Goal: Transaction & Acquisition: Purchase product/service

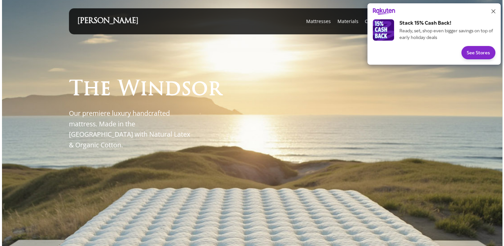
click at [493, 11] on icon "Close" at bounding box center [494, 11] width 4 height 4
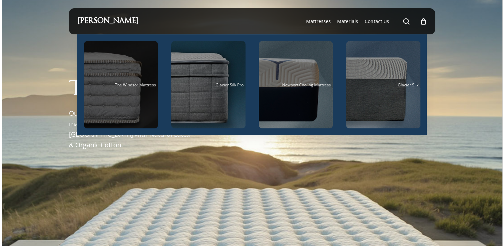
click at [107, 93] on div "Main Menu" at bounding box center [121, 84] width 74 height 87
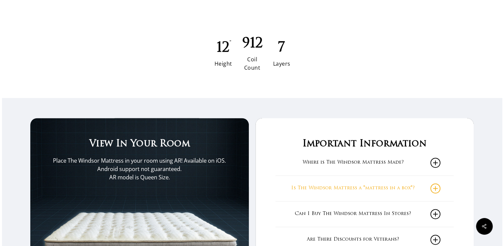
scroll to position [1033, 0]
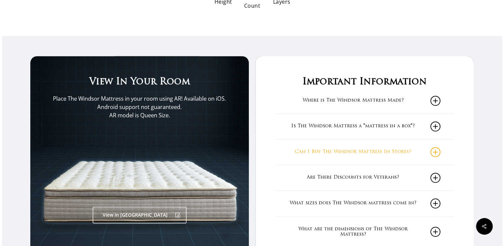
click at [368, 151] on link "Can I Buy The Windsor Mattress In Stores?" at bounding box center [365, 151] width 152 height 25
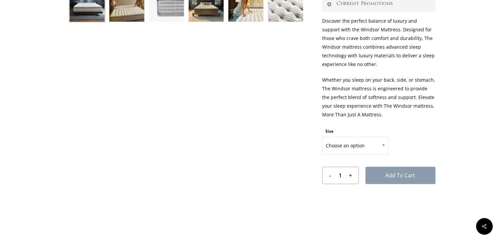
scroll to position [267, 0]
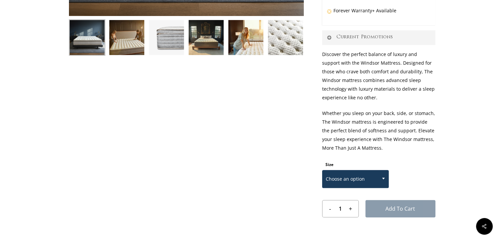
click at [371, 181] on span "Choose an option" at bounding box center [356, 179] width 66 height 14
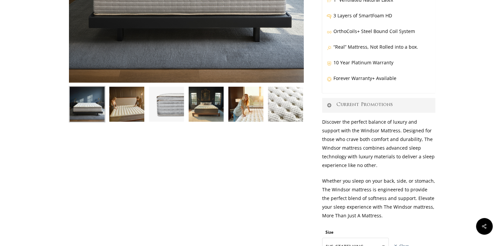
scroll to position [333, 0]
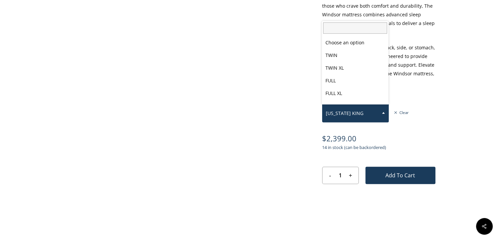
click at [378, 112] on span "CALIFORNIA KING" at bounding box center [356, 113] width 66 height 14
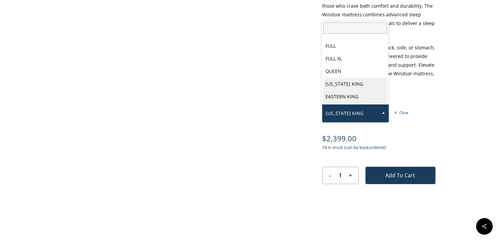
select select "EASTERN KING"
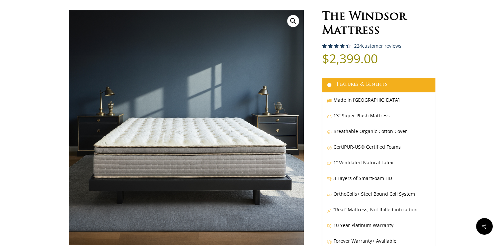
scroll to position [0, 0]
